Goal: Information Seeking & Learning: Learn about a topic

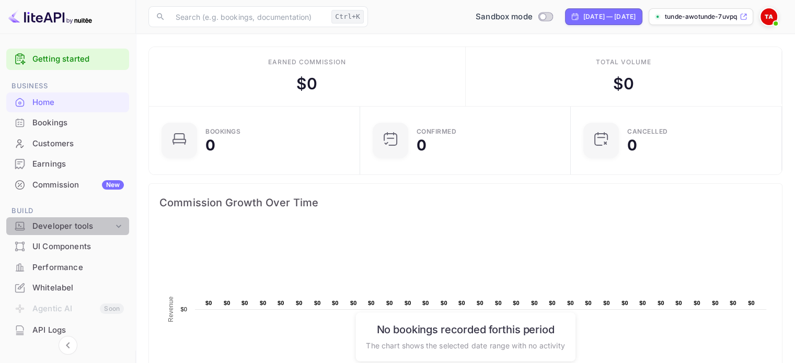
click at [76, 227] on div "Developer tools" at bounding box center [72, 226] width 81 height 12
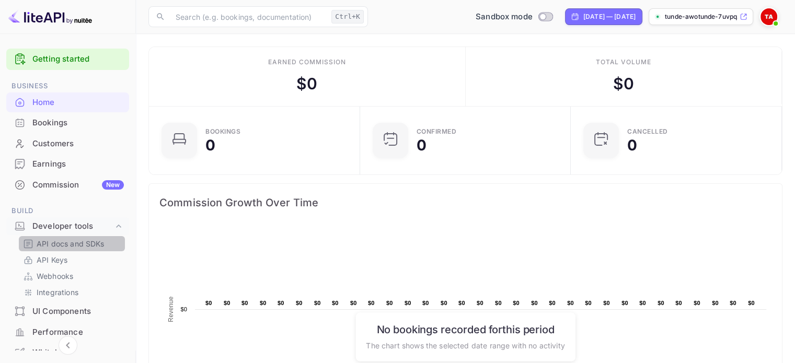
click at [77, 248] on p "API docs and SDKs" at bounding box center [71, 243] width 68 height 11
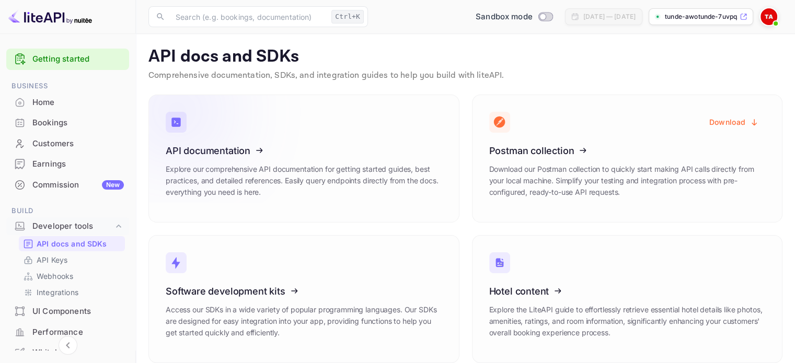
click at [252, 161] on icon at bounding box center [230, 149] width 162 height 108
click at [84, 99] on div "Home" at bounding box center [77, 103] width 91 height 12
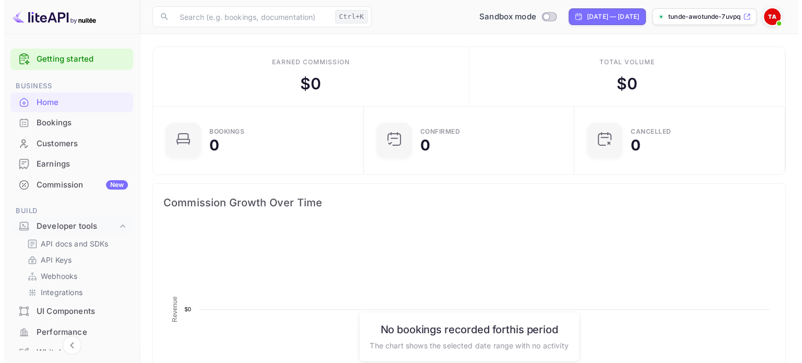
scroll to position [162, 196]
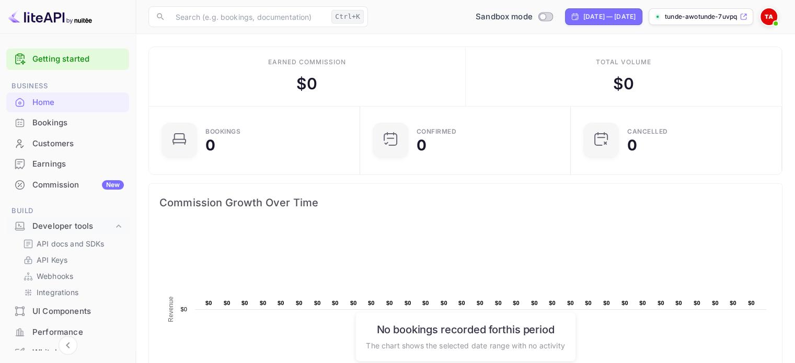
click at [88, 124] on div "Bookings" at bounding box center [77, 123] width 91 height 12
